Goal: Task Accomplishment & Management: Use online tool/utility

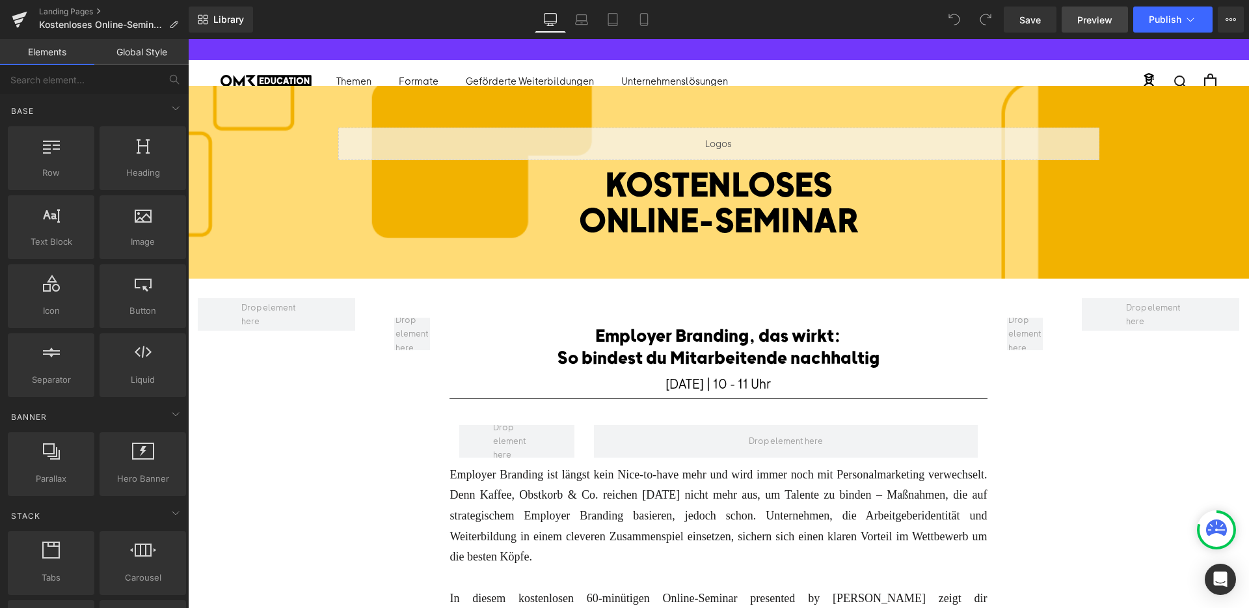
click at [1104, 22] on span "Preview" at bounding box center [1095, 20] width 35 height 14
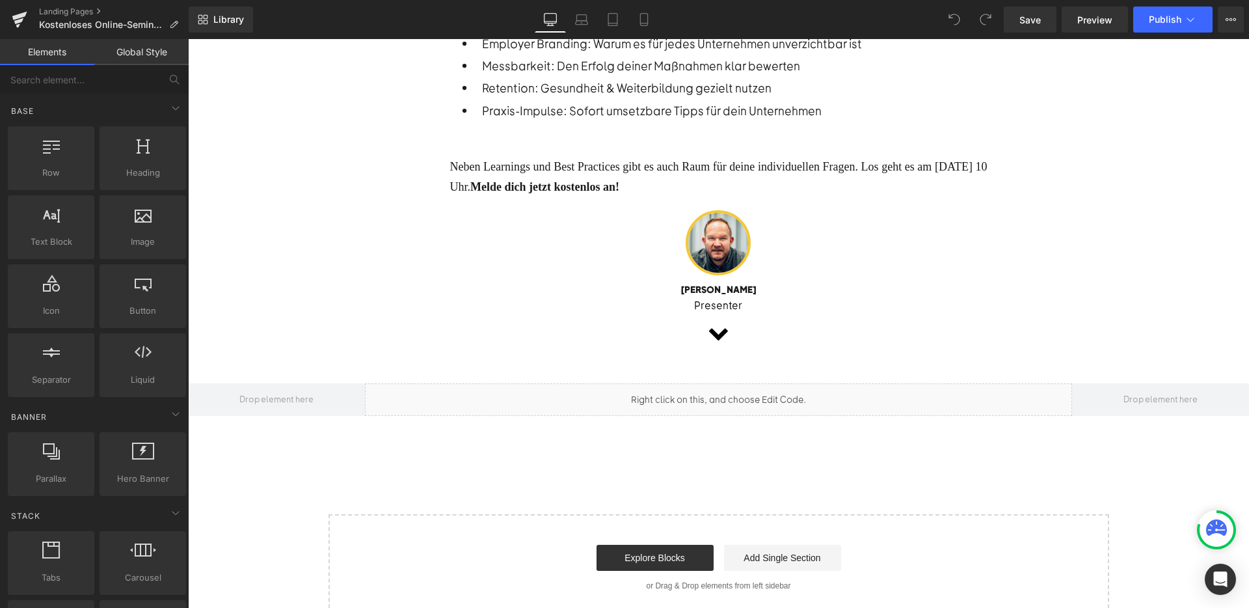
scroll to position [658, 0]
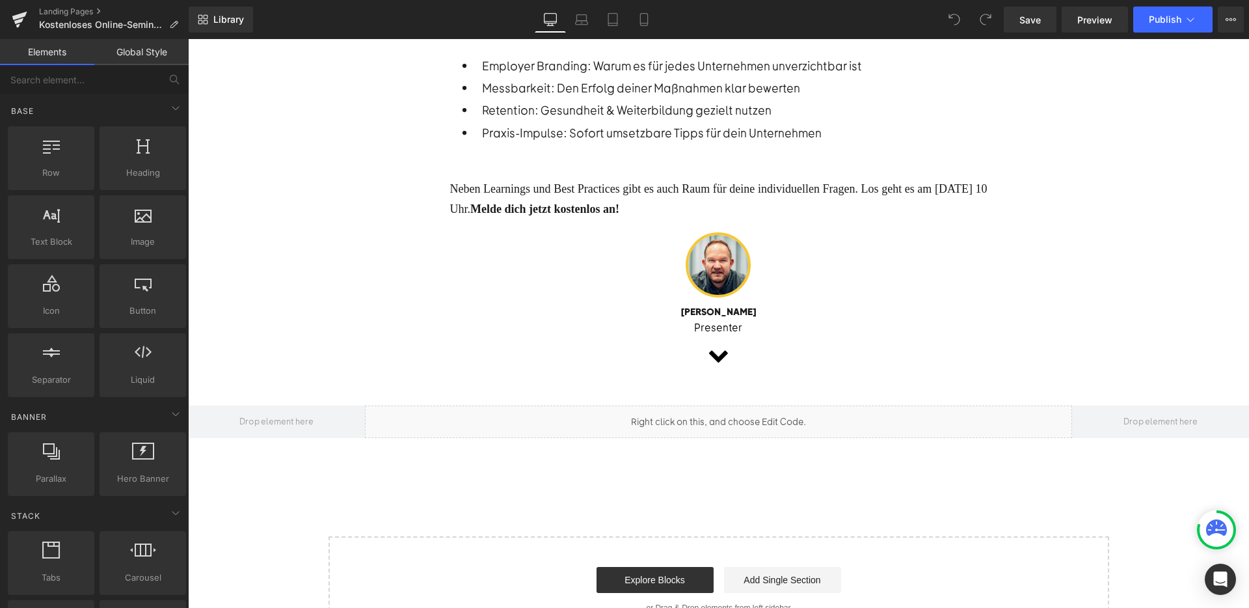
click at [728, 414] on div "Liquid" at bounding box center [718, 421] width 707 height 33
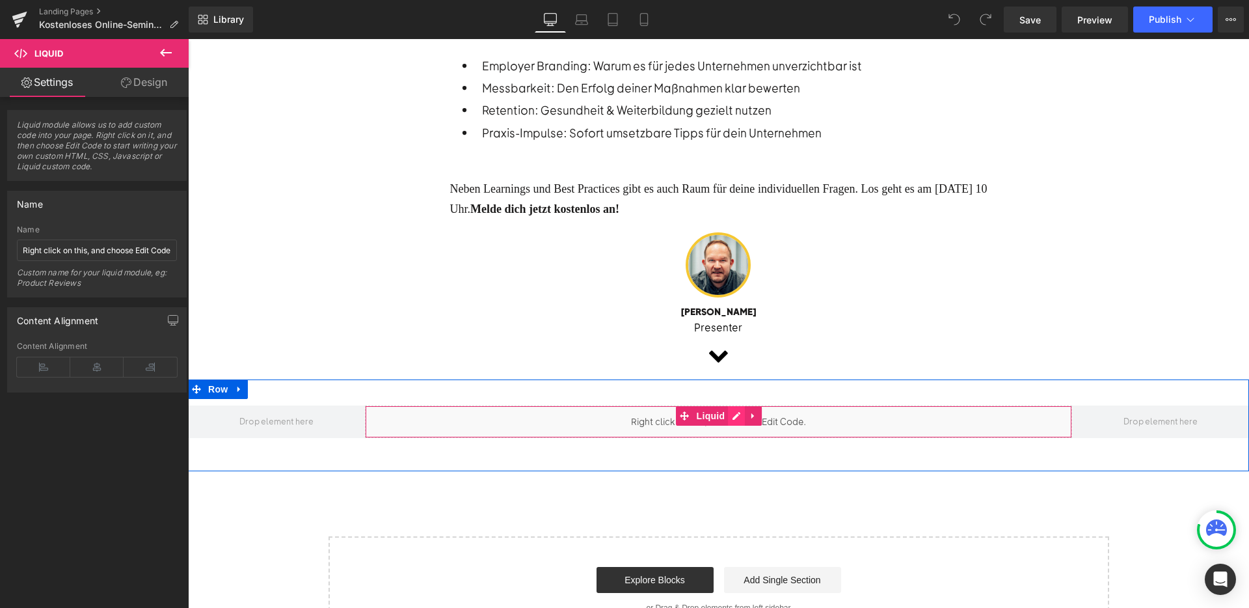
click at [731, 407] on div "Liquid" at bounding box center [718, 421] width 707 height 33
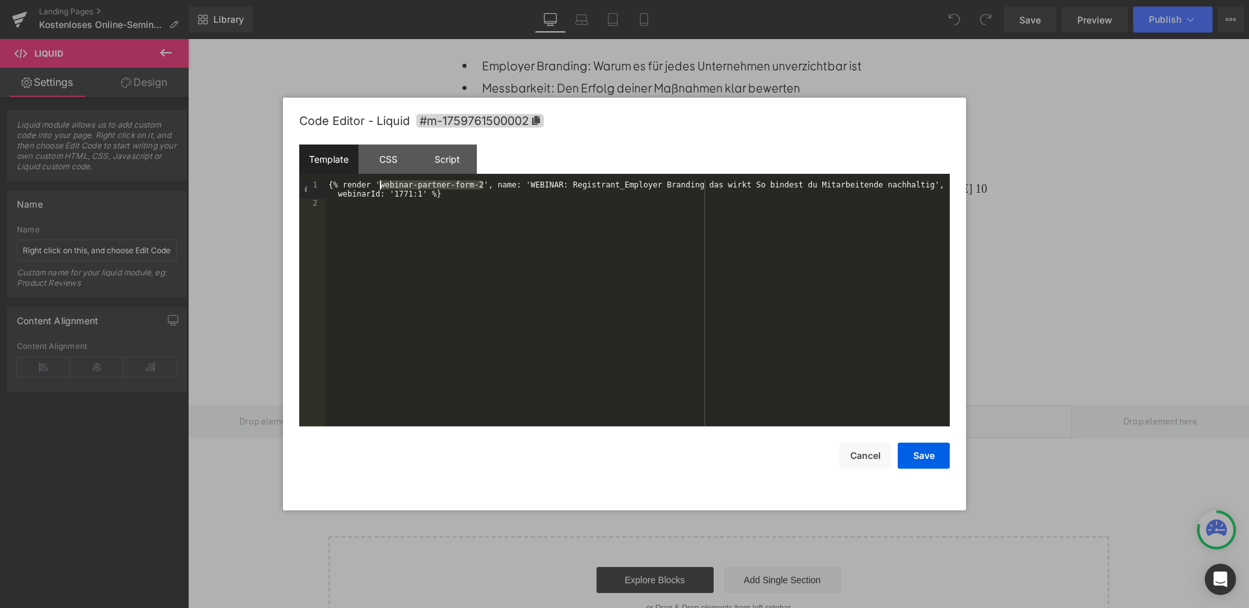
drag, startPoint x: 484, startPoint y: 187, endPoint x: 379, endPoint y: 187, distance: 105.4
click at [379, 187] on div "{% render 'webinar-partner-form-2', name: 'WEBINAR: Registrant_Employer Brandin…" at bounding box center [638, 316] width 624 height 273
click at [394, 158] on div "CSS" at bounding box center [388, 158] width 59 height 29
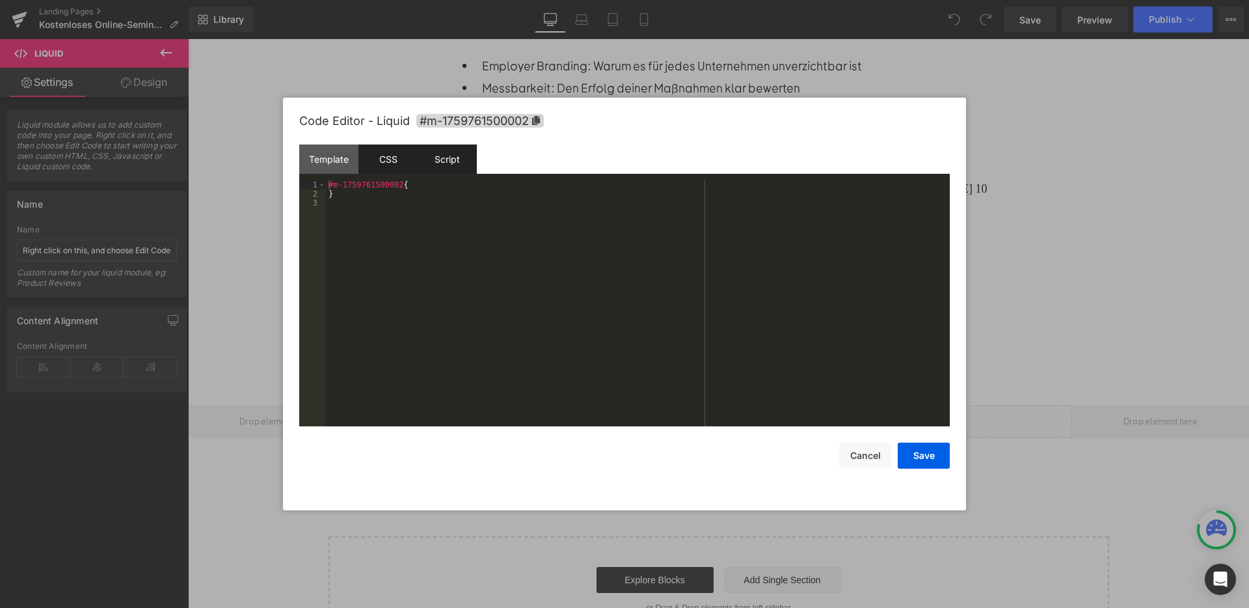
click at [433, 165] on div "Script" at bounding box center [447, 158] width 59 height 29
click at [327, 165] on div "Template" at bounding box center [328, 158] width 59 height 29
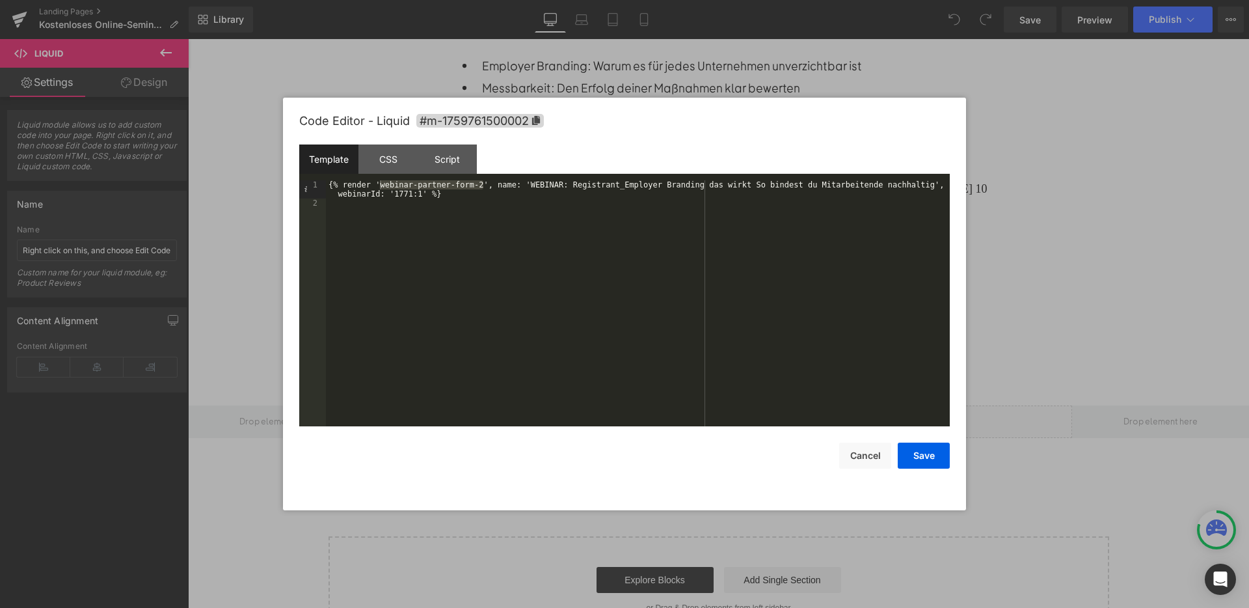
click at [482, 192] on div "{% render 'webinar-partner-form-2', name: 'WEBINAR: Registrant_Employer Brandin…" at bounding box center [638, 316] width 624 height 273
drag, startPoint x: 483, startPoint y: 184, endPoint x: 383, endPoint y: 185, distance: 100.9
click at [382, 185] on div "{% render 'webinar-partner-form-2', name: 'WEBINAR: Registrant_Employer Brandin…" at bounding box center [638, 316] width 624 height 273
click at [891, 461] on button "Cancel" at bounding box center [865, 455] width 52 height 26
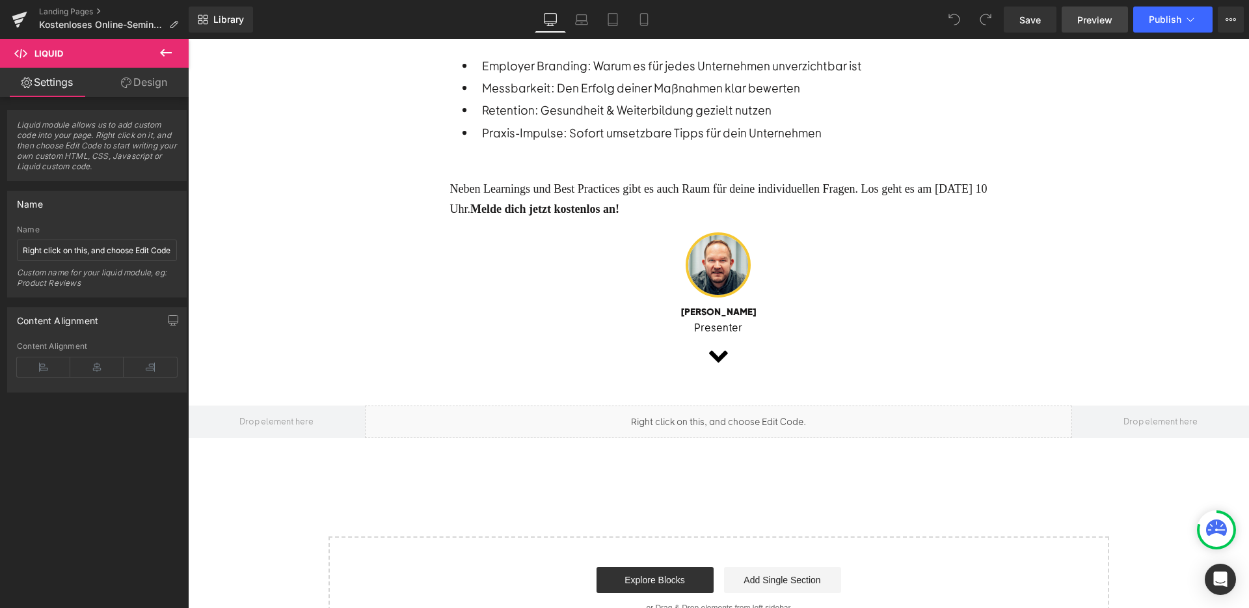
click at [1078, 28] on link "Preview" at bounding box center [1095, 20] width 66 height 26
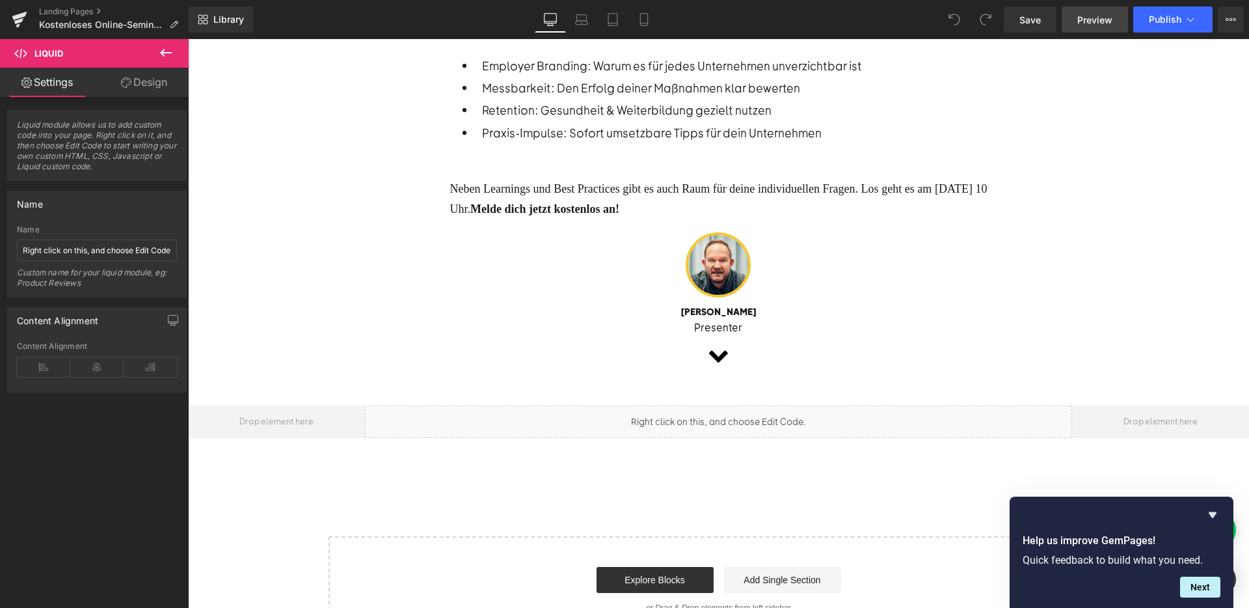
click at [1089, 27] on link "Preview" at bounding box center [1095, 20] width 66 height 26
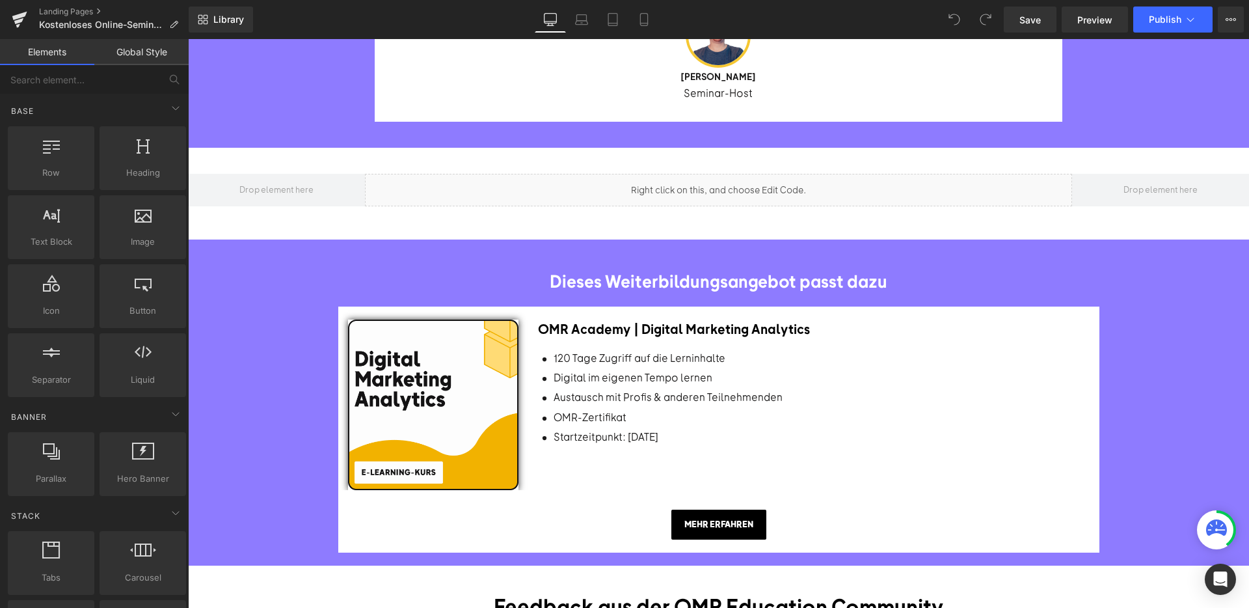
scroll to position [597, 0]
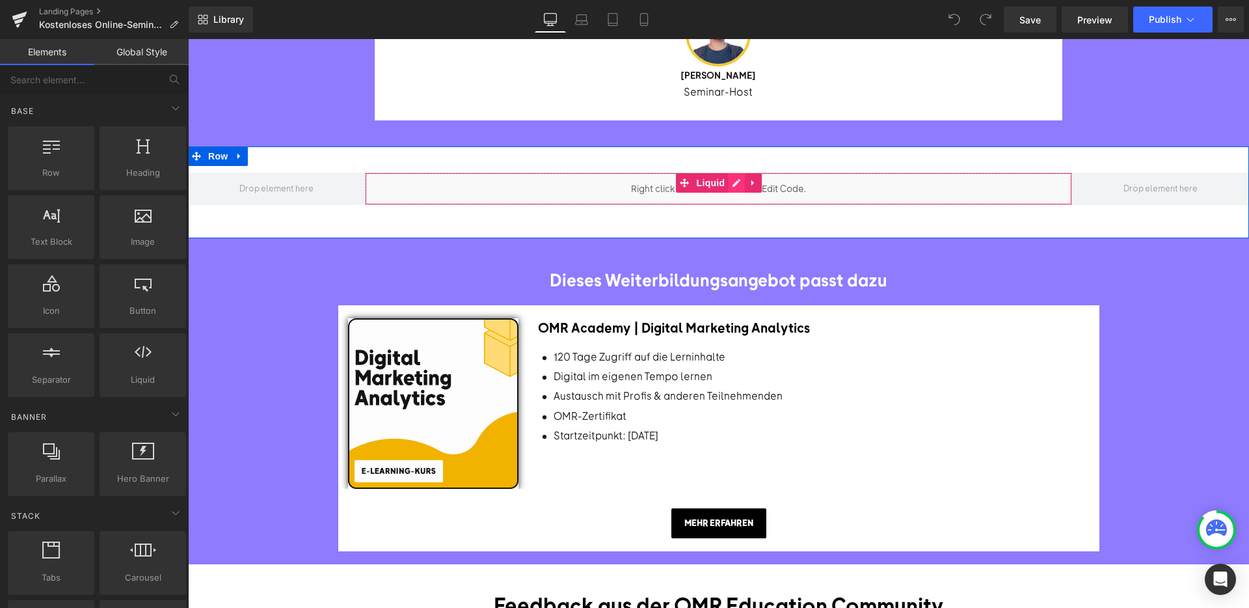
click at [729, 178] on div "Liquid" at bounding box center [718, 188] width 707 height 33
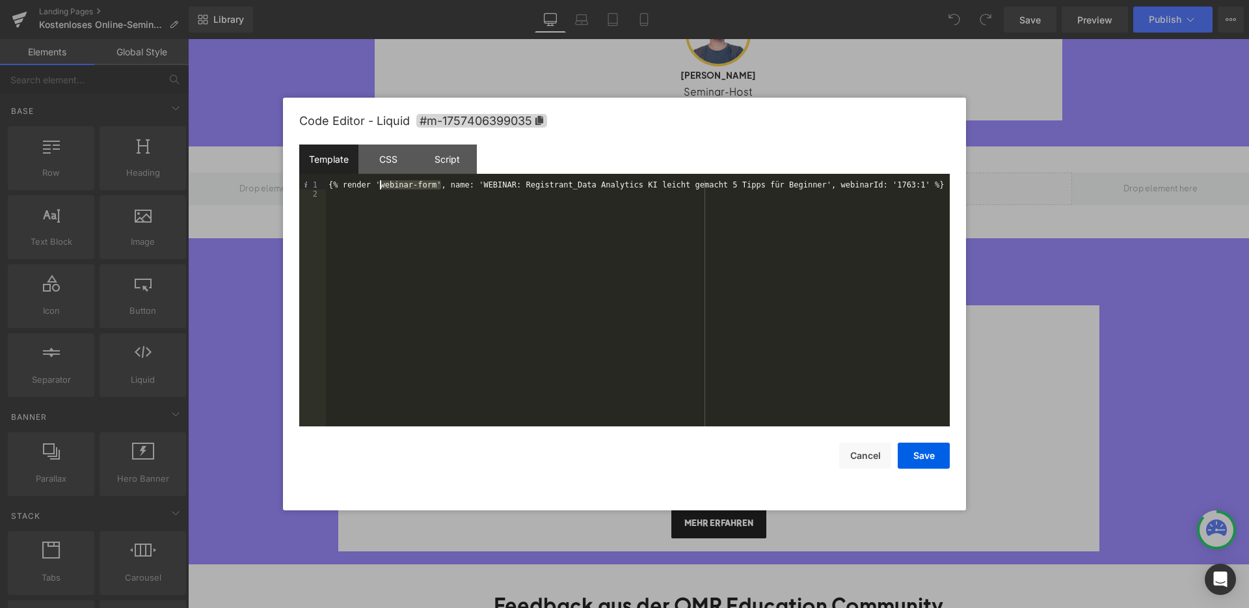
drag, startPoint x: 439, startPoint y: 185, endPoint x: 382, endPoint y: 185, distance: 57.3
click at [382, 185] on div "{% render 'webinar-form', name: 'WEBINAR: Registrant_Data Analytics KI leicht g…" at bounding box center [638, 312] width 624 height 264
click at [1031, 232] on div at bounding box center [624, 304] width 1249 height 608
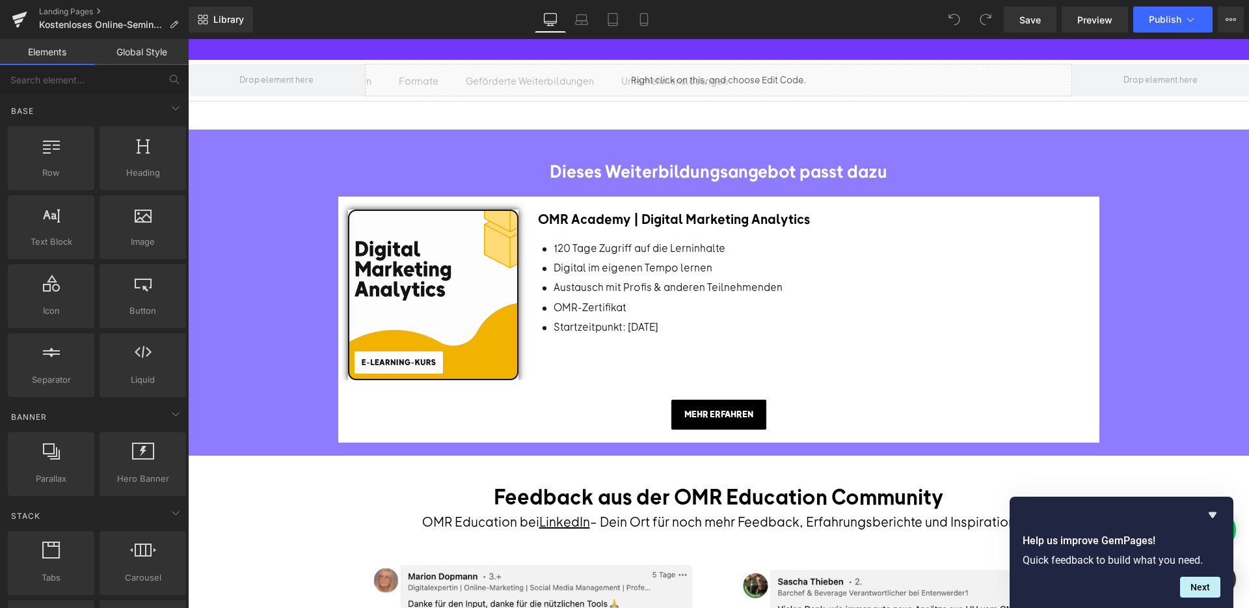
scroll to position [707, 0]
